Goal: Communication & Community: Answer question/provide support

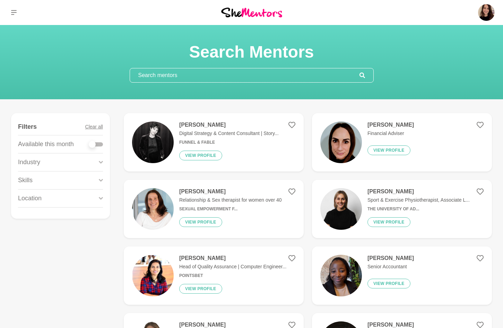
click at [146, 75] on input "text" at bounding box center [245, 75] width 230 height 14
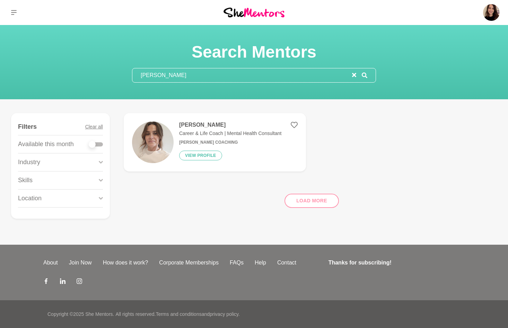
type input "elle thorn"
click at [153, 149] on img at bounding box center [153, 142] width 42 height 42
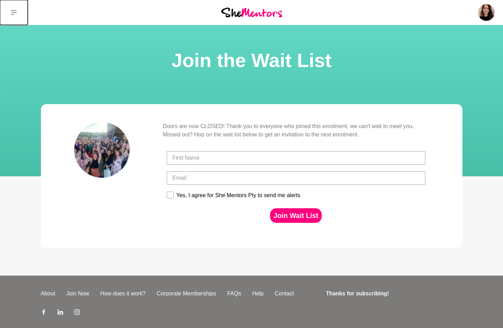
click at [13, 12] on icon at bounding box center [14, 12] width 6 height 5
click at [11, 14] on icon at bounding box center [14, 13] width 6 height 6
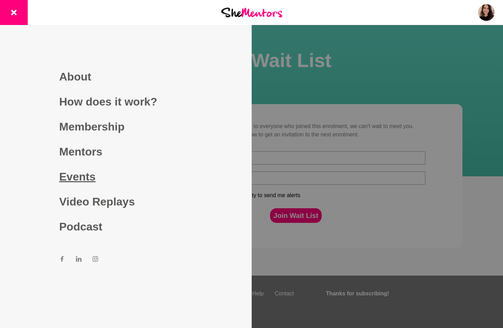
click at [83, 179] on link "Events" at bounding box center [125, 176] width 133 height 25
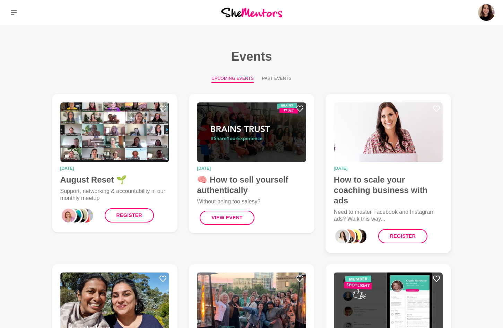
click at [389, 149] on img at bounding box center [388, 132] width 109 height 60
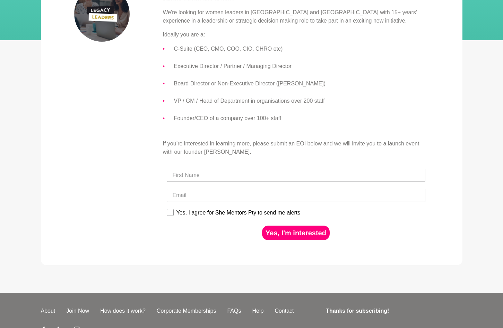
scroll to position [184, 0]
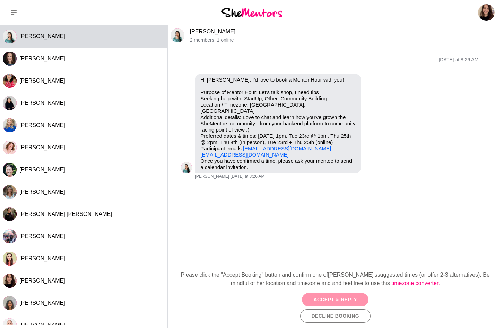
click at [354, 296] on button "Accept & Reply" at bounding box center [335, 300] width 67 height 14
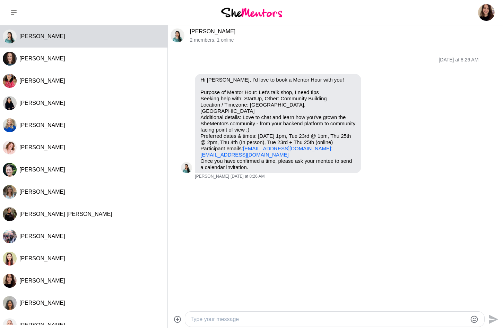
click at [292, 315] on textarea "Type your message" at bounding box center [329, 319] width 277 height 8
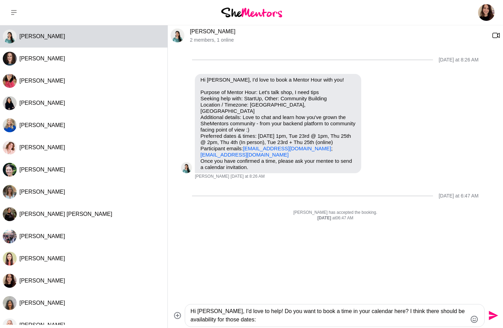
paste textarea "https://scheduler.zoom.us/shementors/mentor-hour"
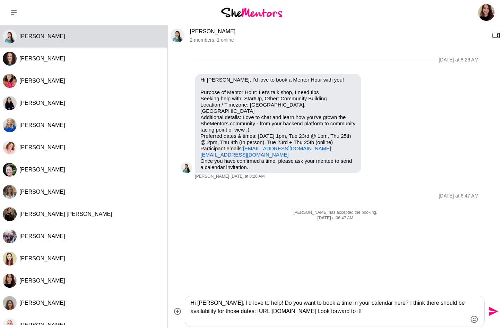
type textarea "Hi Grace, I'd love to help! Do you want to book a time in your calendar here? I…"
click at [493, 312] on icon "Send" at bounding box center [493, 311] width 9 height 9
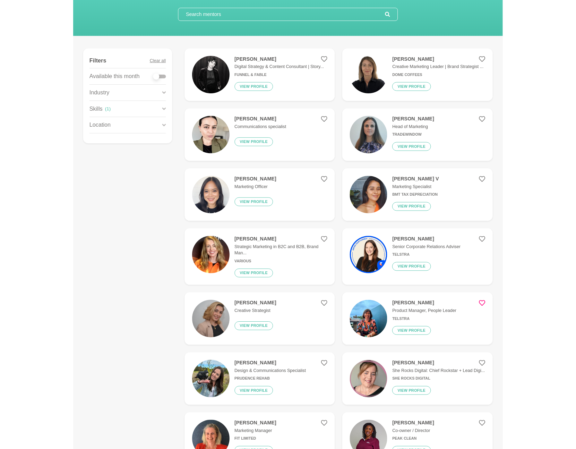
scroll to position [59, 0]
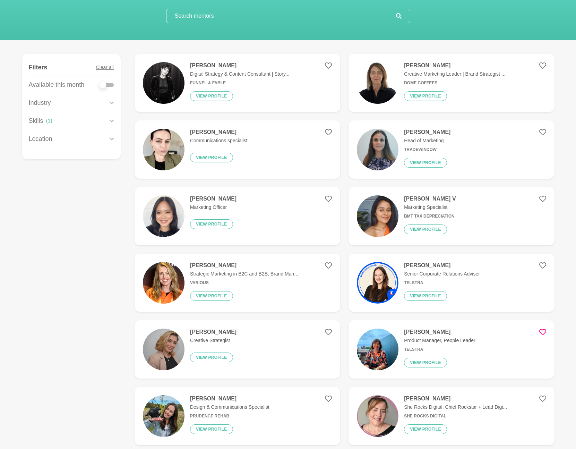
click at [197, 19] on input "text" at bounding box center [281, 16] width 230 height 14
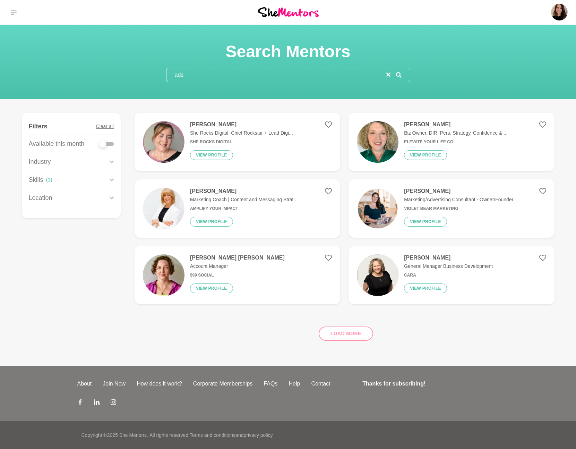
scroll to position [0, 0]
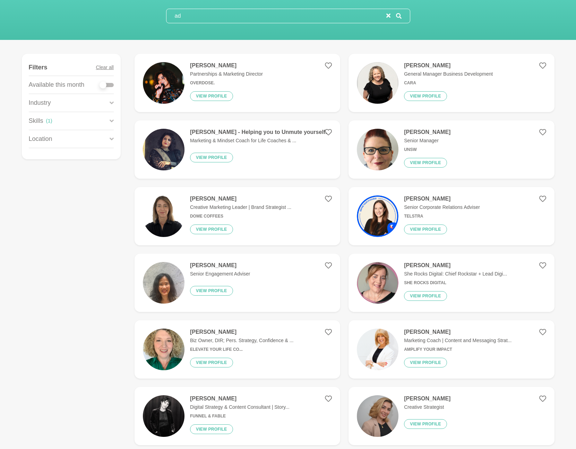
type input "a"
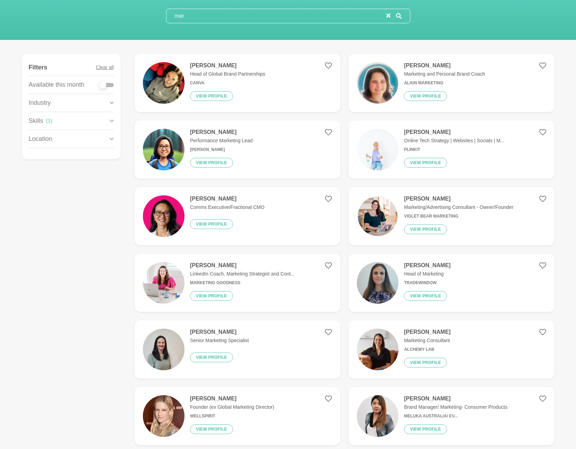
type input "mar"
click at [101, 68] on button "Clear all" at bounding box center [105, 67] width 18 height 16
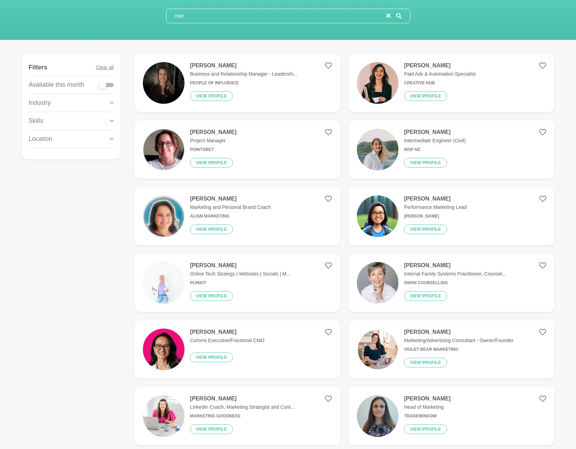
click at [185, 17] on input "mar" at bounding box center [276, 16] width 220 height 14
click at [425, 65] on h4 "[PERSON_NAME]" at bounding box center [439, 65] width 71 height 7
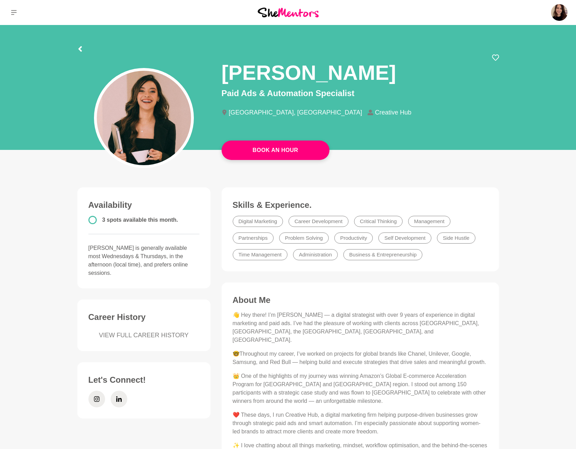
drag, startPoint x: 385, startPoint y: 73, endPoint x: 217, endPoint y: 70, distance: 167.5
click at [217, 70] on div "Mariana Queiroz Paid Ads & Automation Specialist Sydney, Australia Creative Hub" at bounding box center [360, 91] width 289 height 74
copy h1 "[PERSON_NAME]"
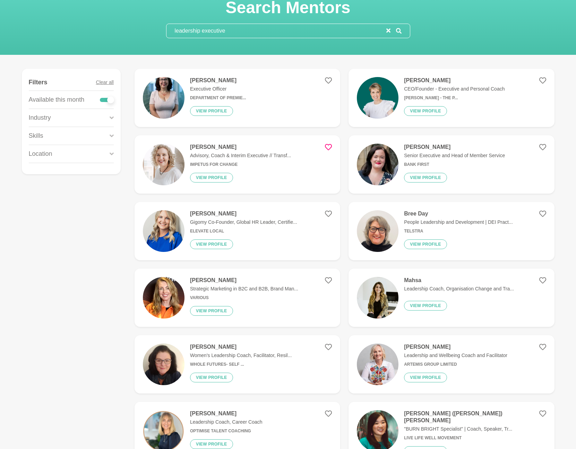
scroll to position [44, 0]
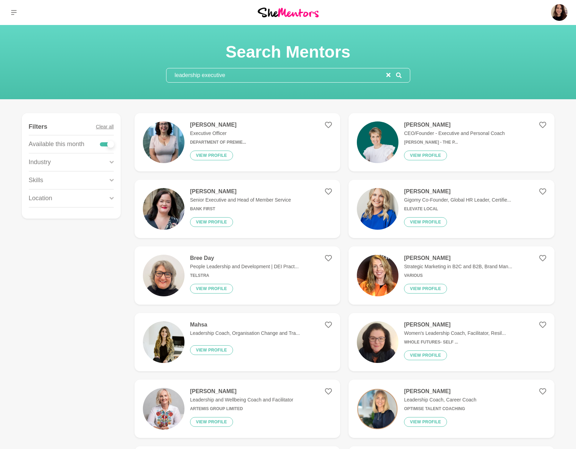
click at [70, 181] on div "Skills" at bounding box center [71, 180] width 85 height 18
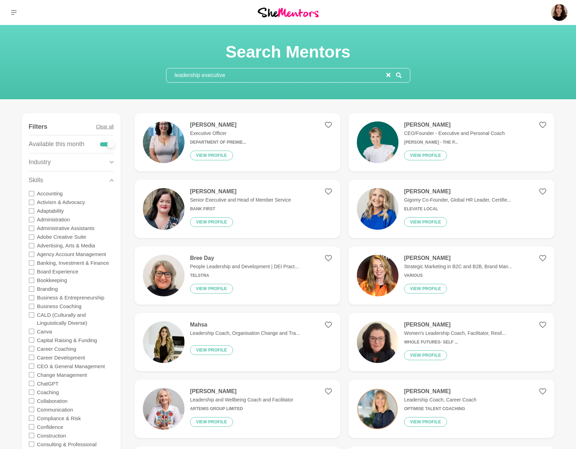
click at [234, 77] on input "leadership executive" at bounding box center [276, 75] width 220 height 14
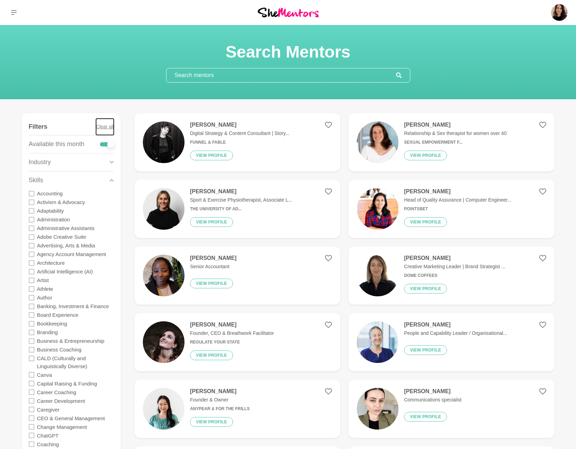
click at [109, 128] on button "Clear all" at bounding box center [105, 127] width 18 height 16
checkbox input "false"
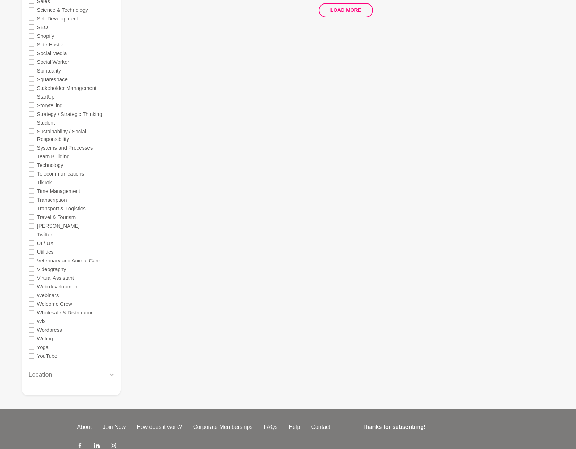
scroll to position [1477, 0]
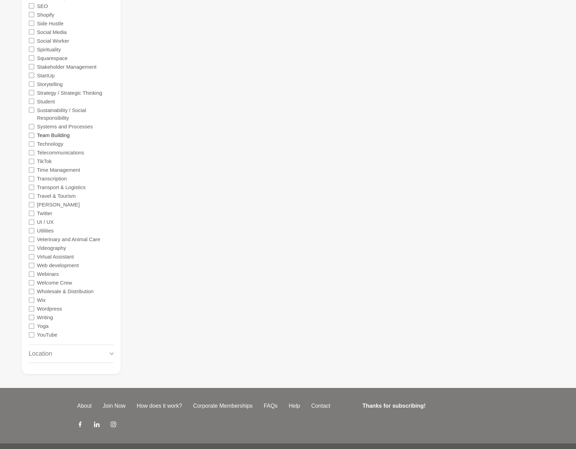
click at [56, 136] on label "Team Building" at bounding box center [53, 135] width 33 height 9
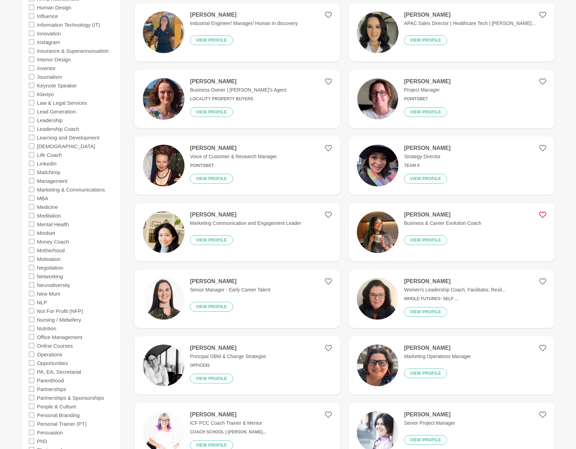
scroll to position [767, 0]
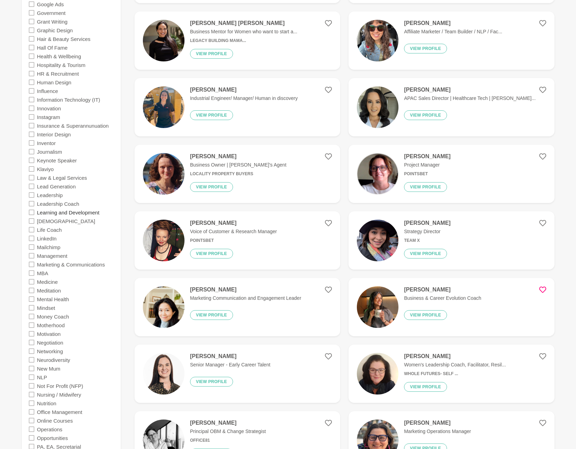
click at [42, 213] on label "Learning and Development" at bounding box center [68, 212] width 62 height 9
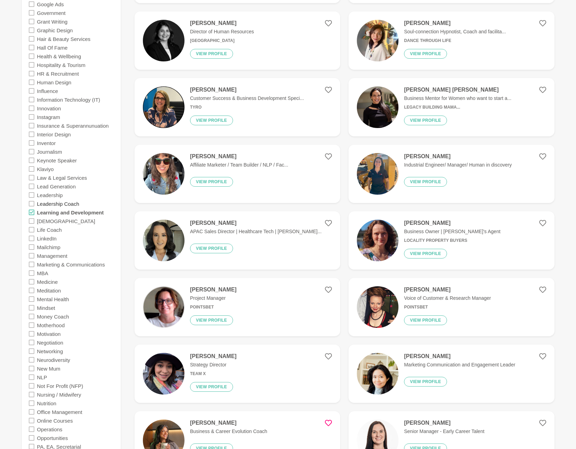
click at [44, 203] on label "Leadership Coach" at bounding box center [58, 203] width 42 height 9
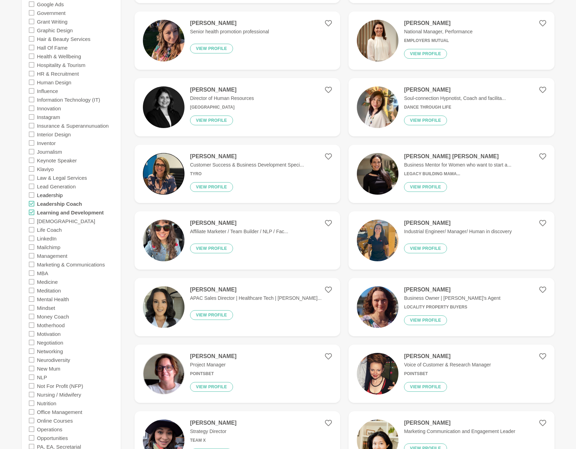
click at [43, 197] on label "Leadership" at bounding box center [50, 194] width 26 height 9
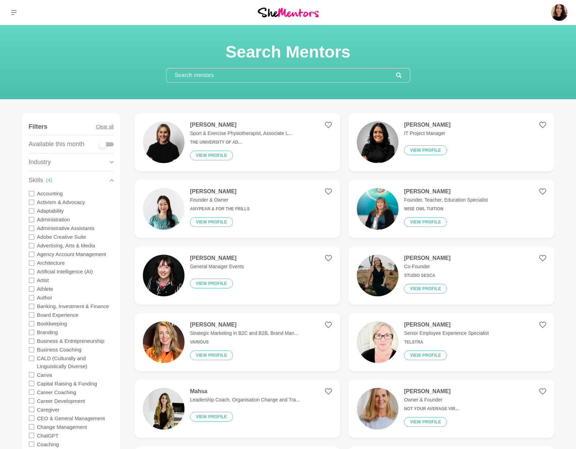
click at [204, 79] on input "text" at bounding box center [281, 75] width 230 height 14
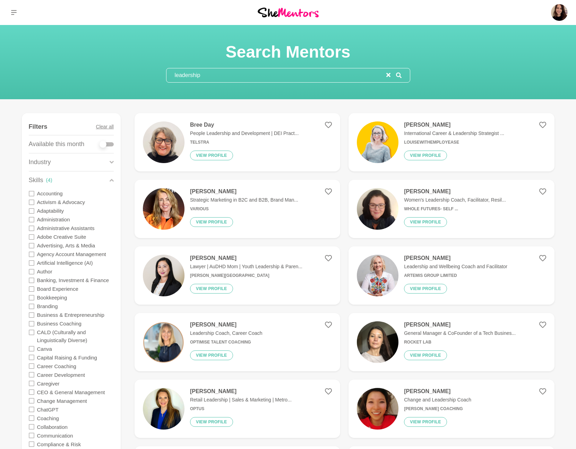
type input "leadership"
click at [106, 143] on div at bounding box center [107, 144] width 14 height 4
checkbox input "true"
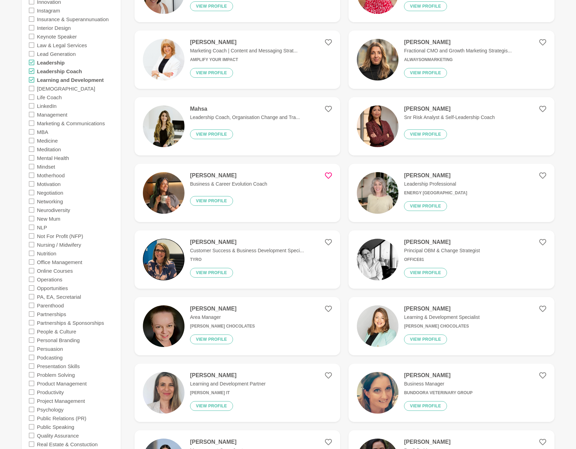
scroll to position [926, 0]
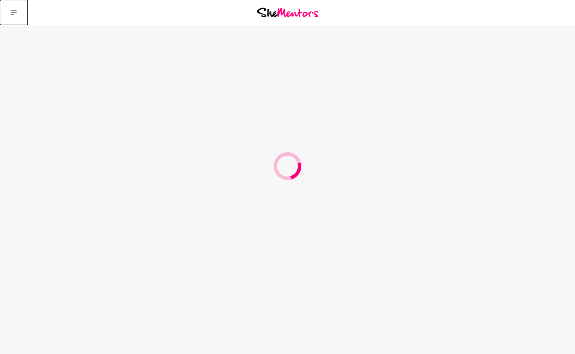
click at [16, 11] on icon at bounding box center [14, 13] width 6 height 6
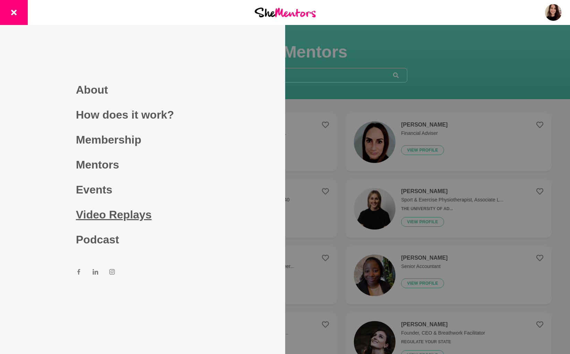
click at [104, 216] on link "Video Replays" at bounding box center [142, 214] width 133 height 25
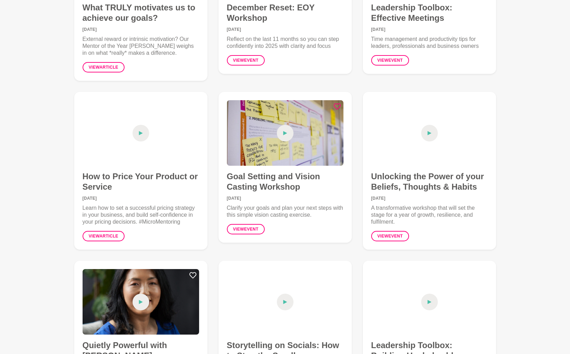
scroll to position [381, 0]
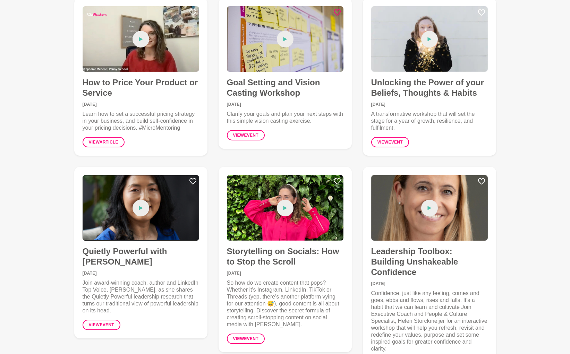
click at [144, 230] on div at bounding box center [141, 208] width 117 height 66
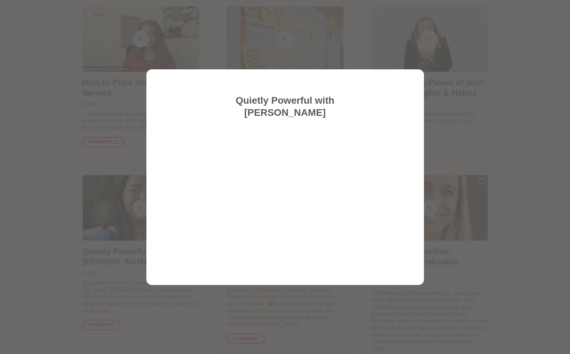
click at [264, 50] on div at bounding box center [285, 177] width 570 height 354
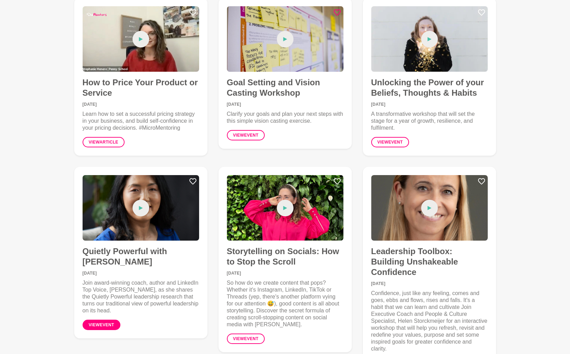
click at [103, 327] on link "View event" at bounding box center [102, 325] width 38 height 10
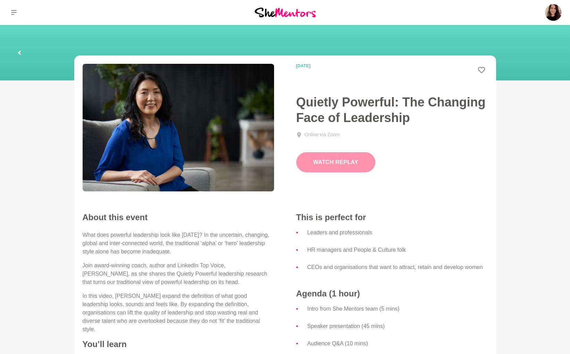
click at [325, 163] on button "Watch Replay" at bounding box center [335, 162] width 79 height 20
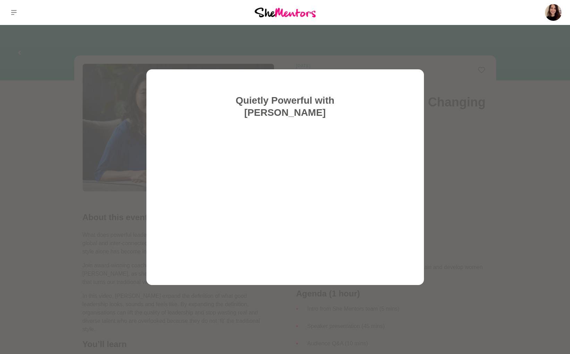
click at [189, 62] on div at bounding box center [285, 177] width 570 height 354
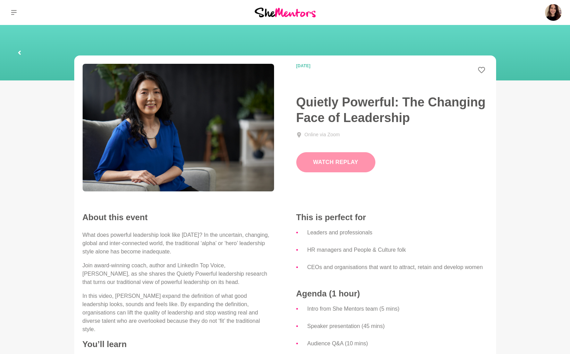
click at [335, 165] on button "Watch Replay" at bounding box center [335, 162] width 79 height 20
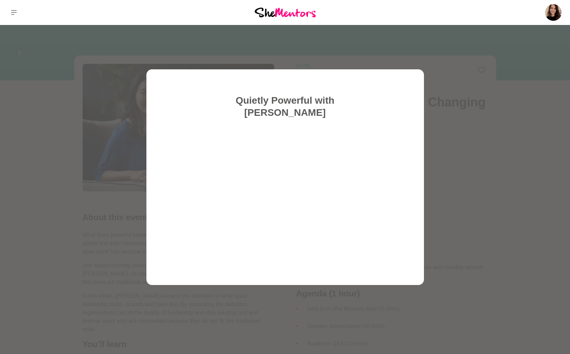
click at [441, 135] on div at bounding box center [285, 177] width 570 height 354
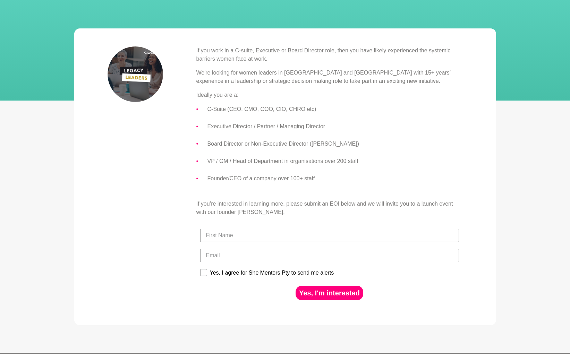
scroll to position [138, 0]
